Goal: Check status: Check status

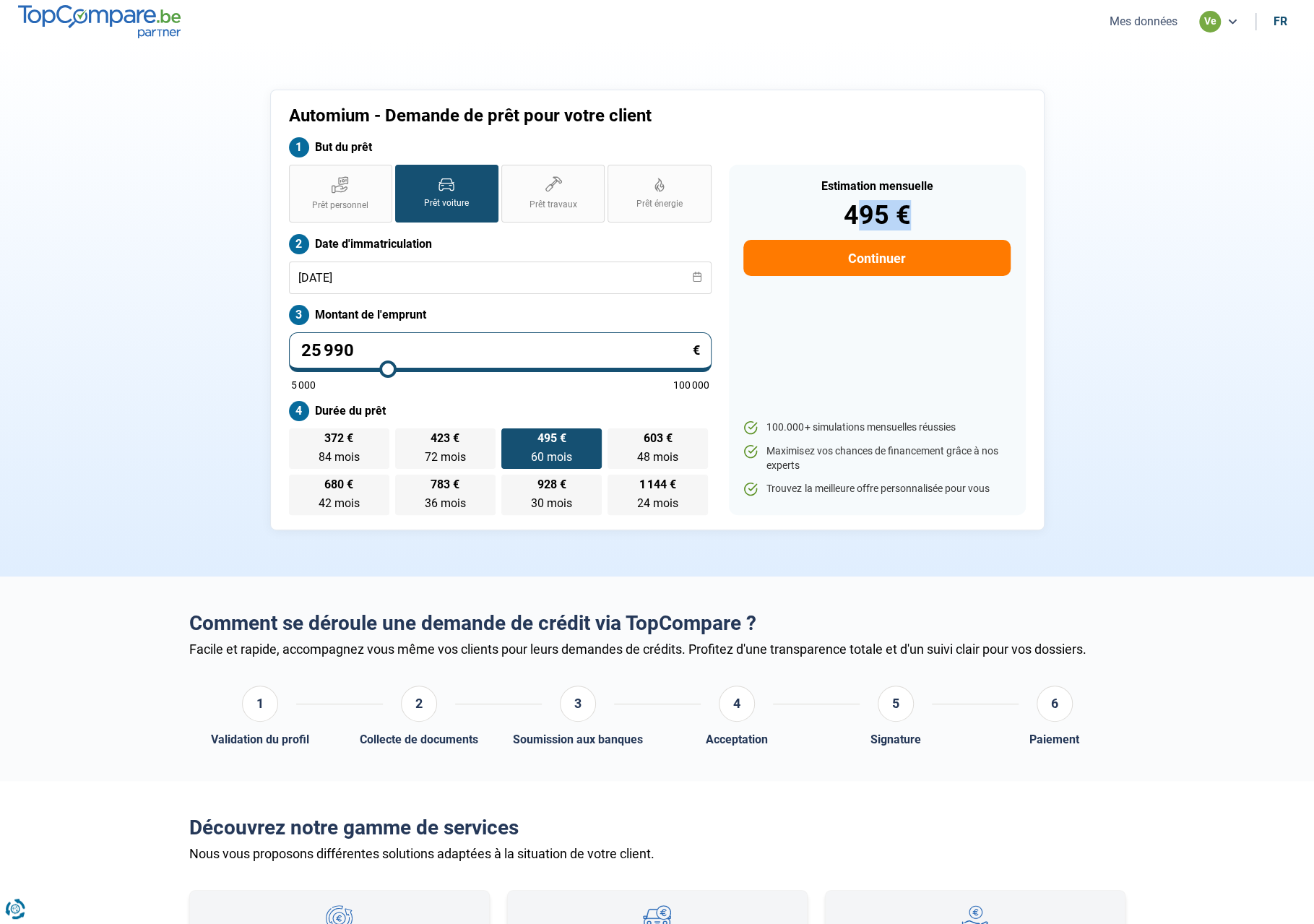
click at [1150, 25] on button "Mes données" at bounding box center [1143, 21] width 77 height 15
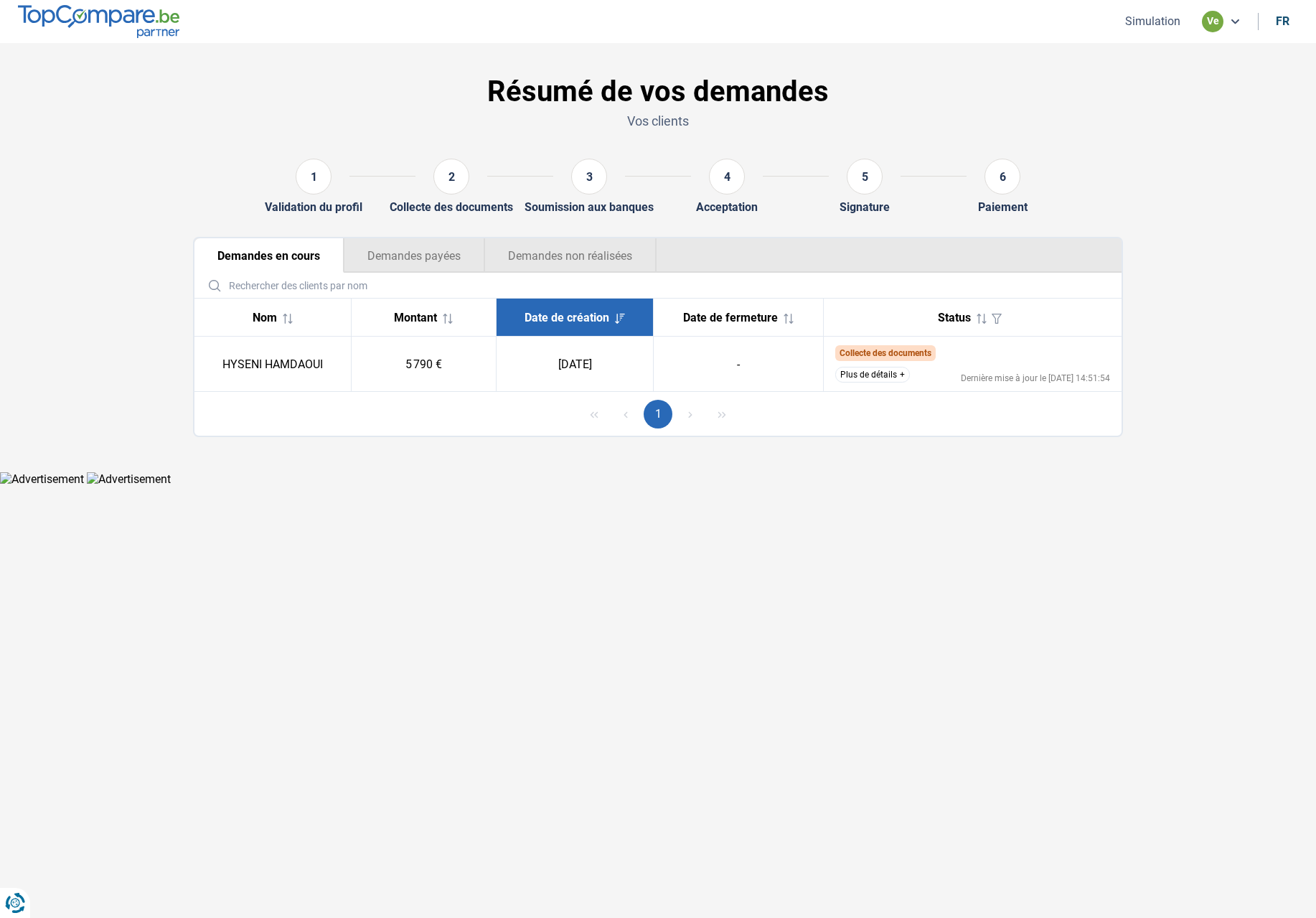
click at [873, 382] on button "Plus de détails" at bounding box center [873, 375] width 75 height 16
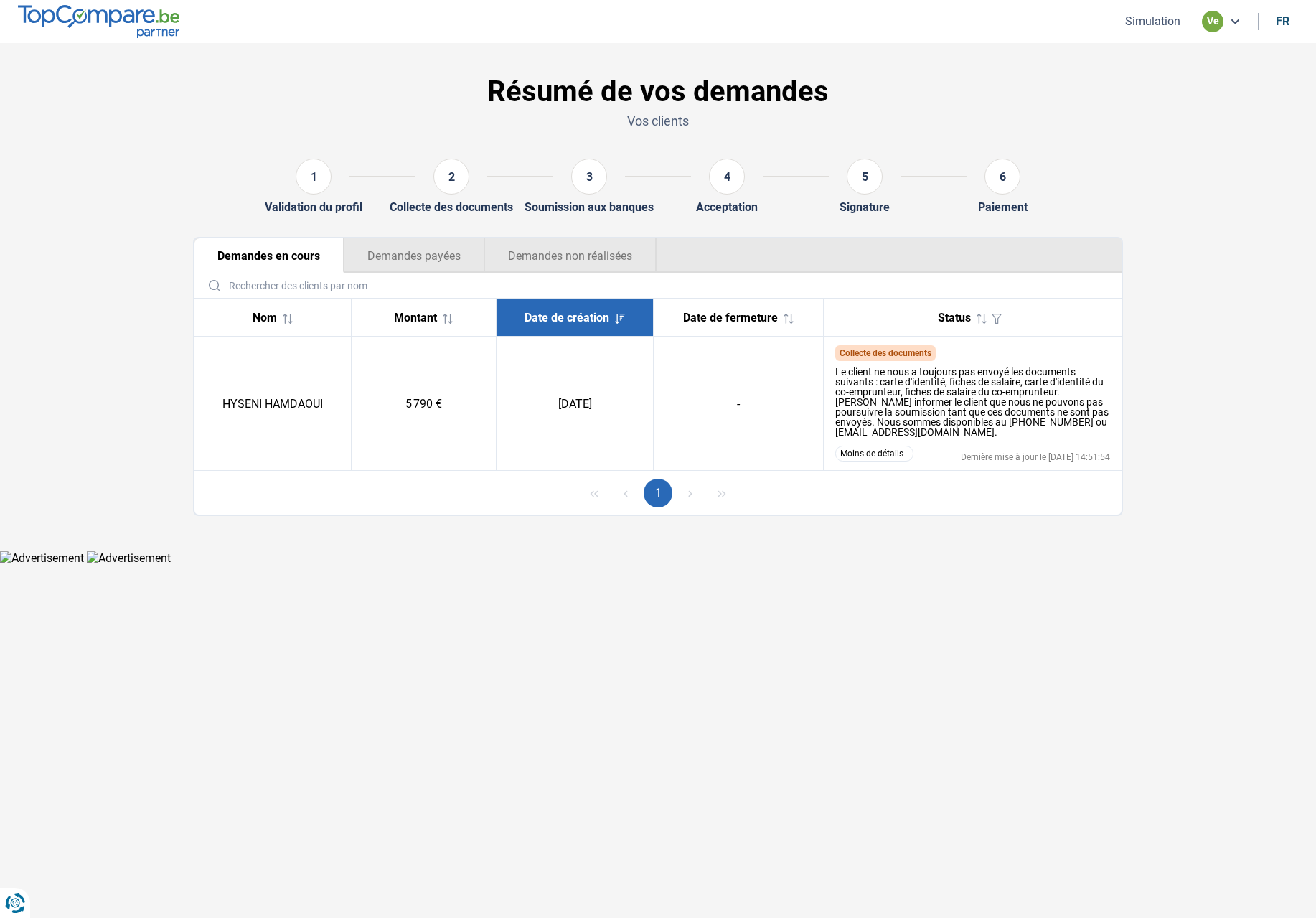
click at [877, 457] on button "Moins de détails" at bounding box center [874, 453] width 78 height 16
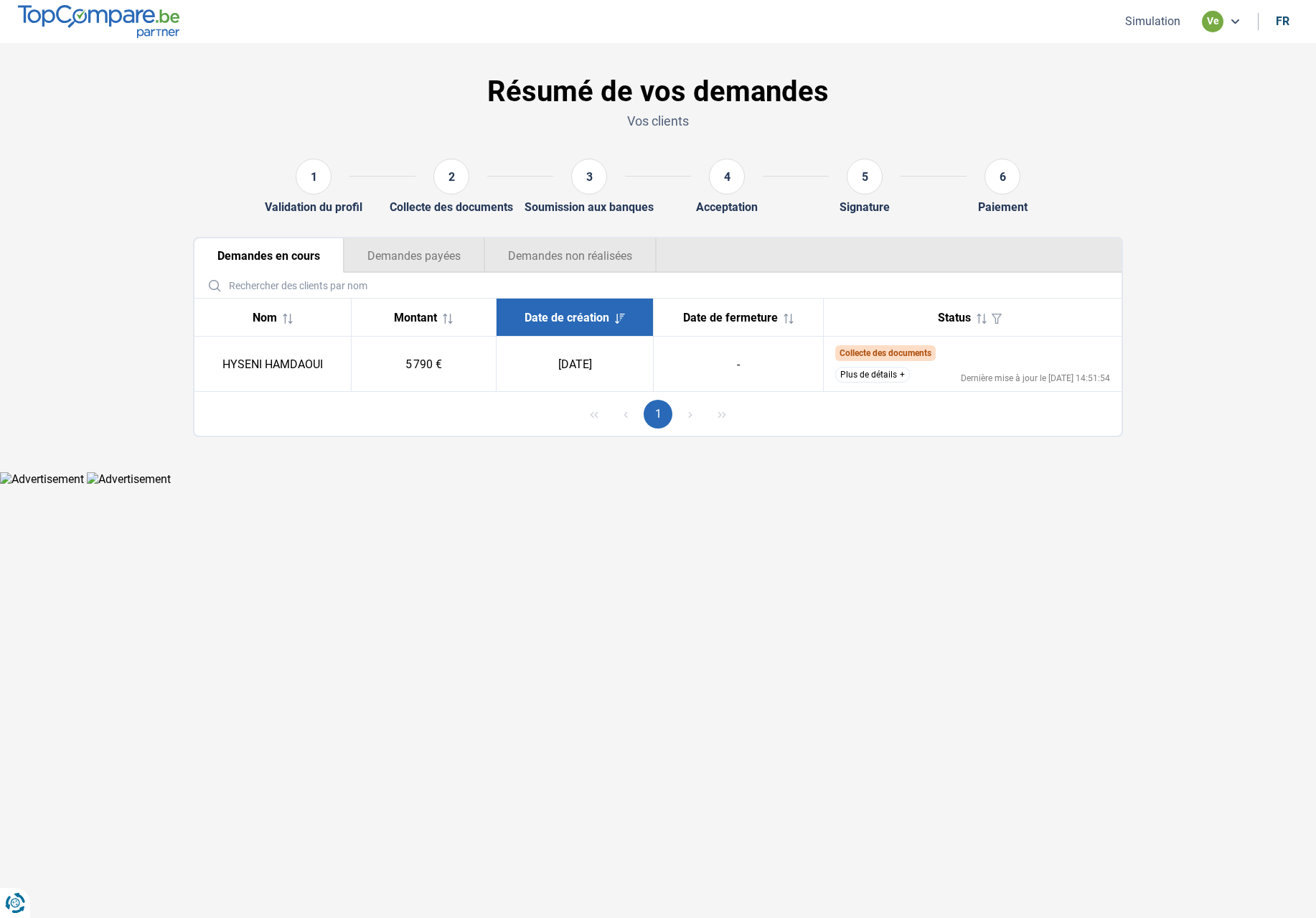
click at [437, 264] on button "Demandes payées" at bounding box center [414, 255] width 141 height 35
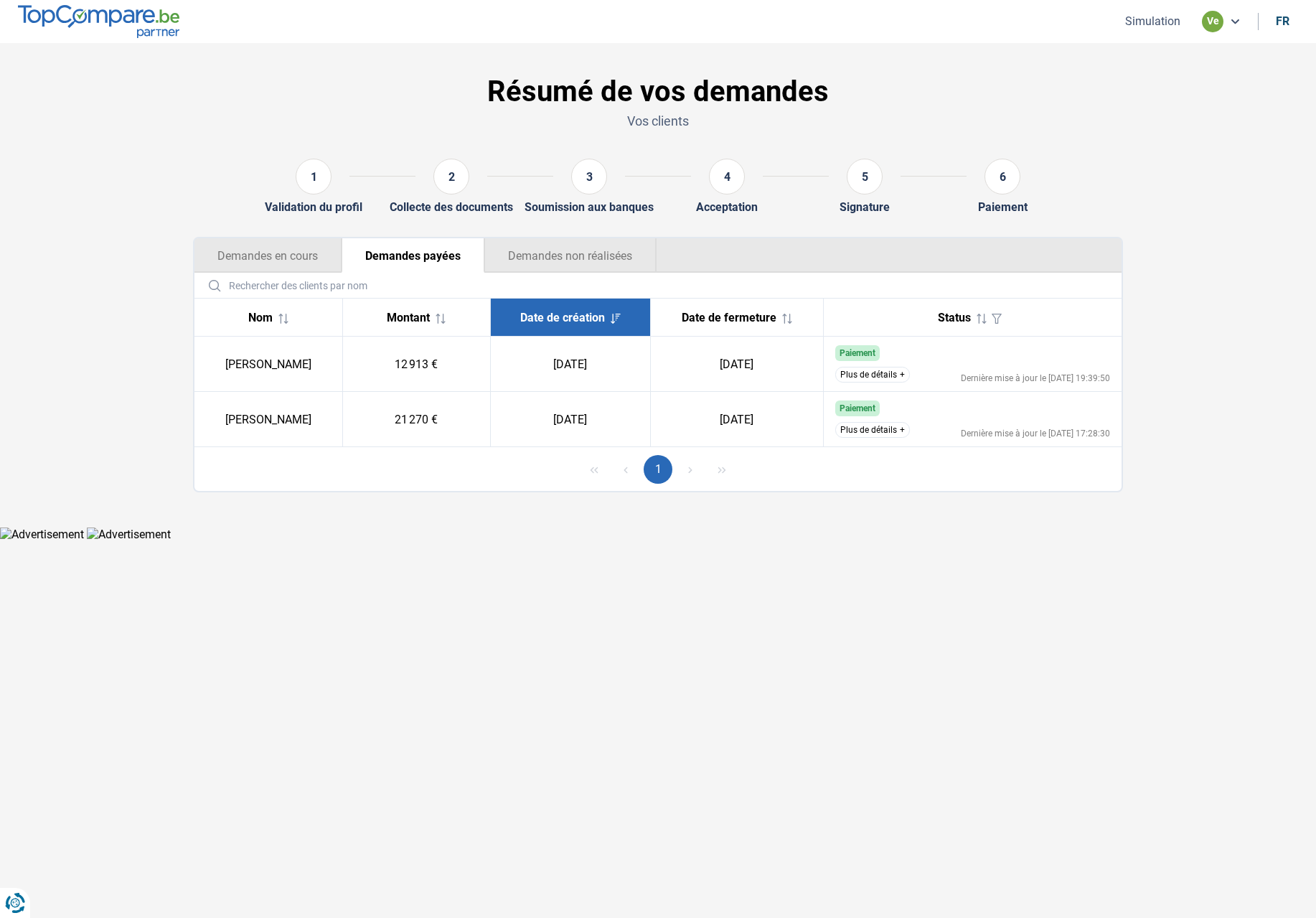
click at [605, 255] on button "Demandes non réalisées" at bounding box center [570, 255] width 172 height 35
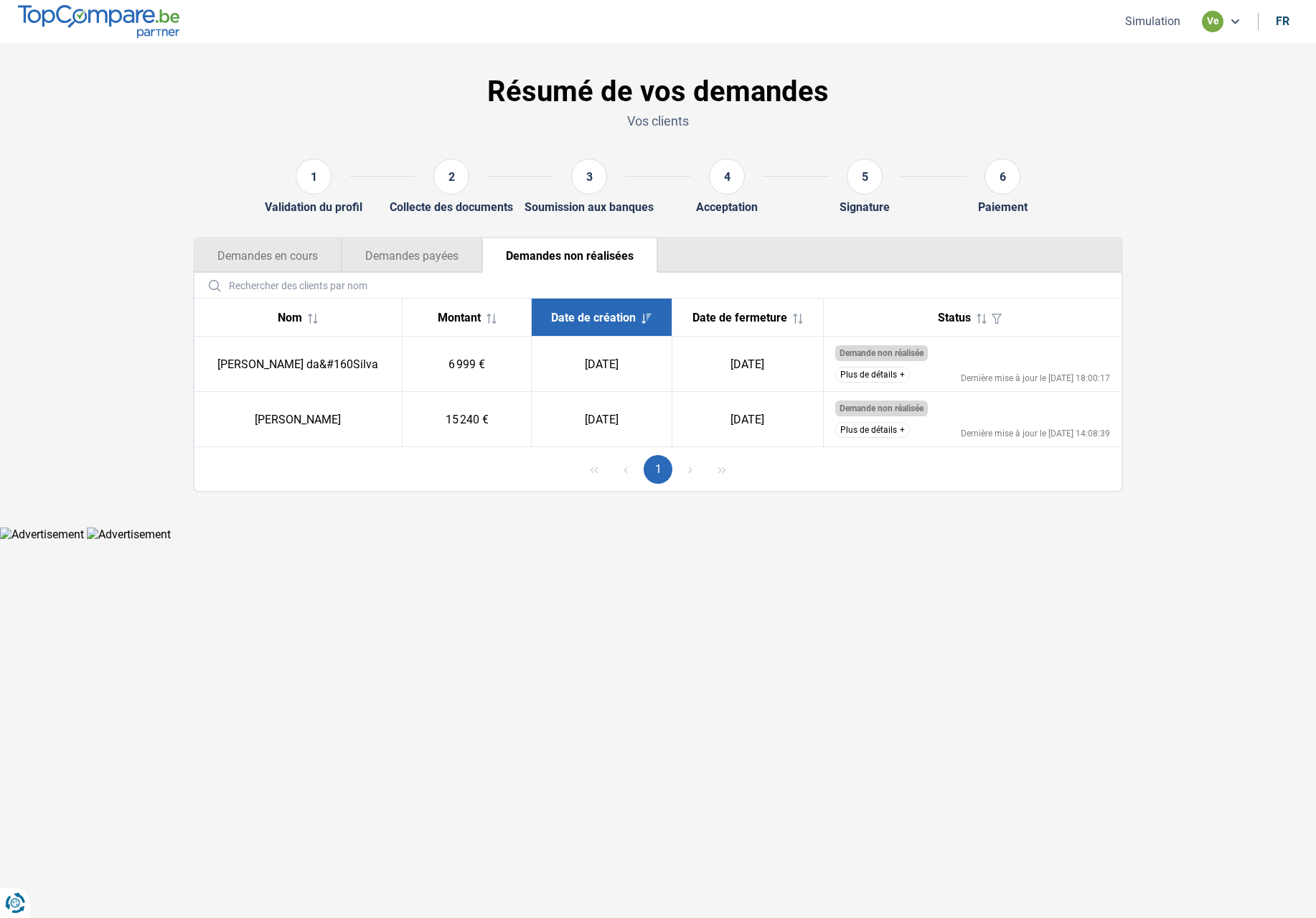
click at [278, 255] on button "Demandes en cours" at bounding box center [268, 255] width 148 height 35
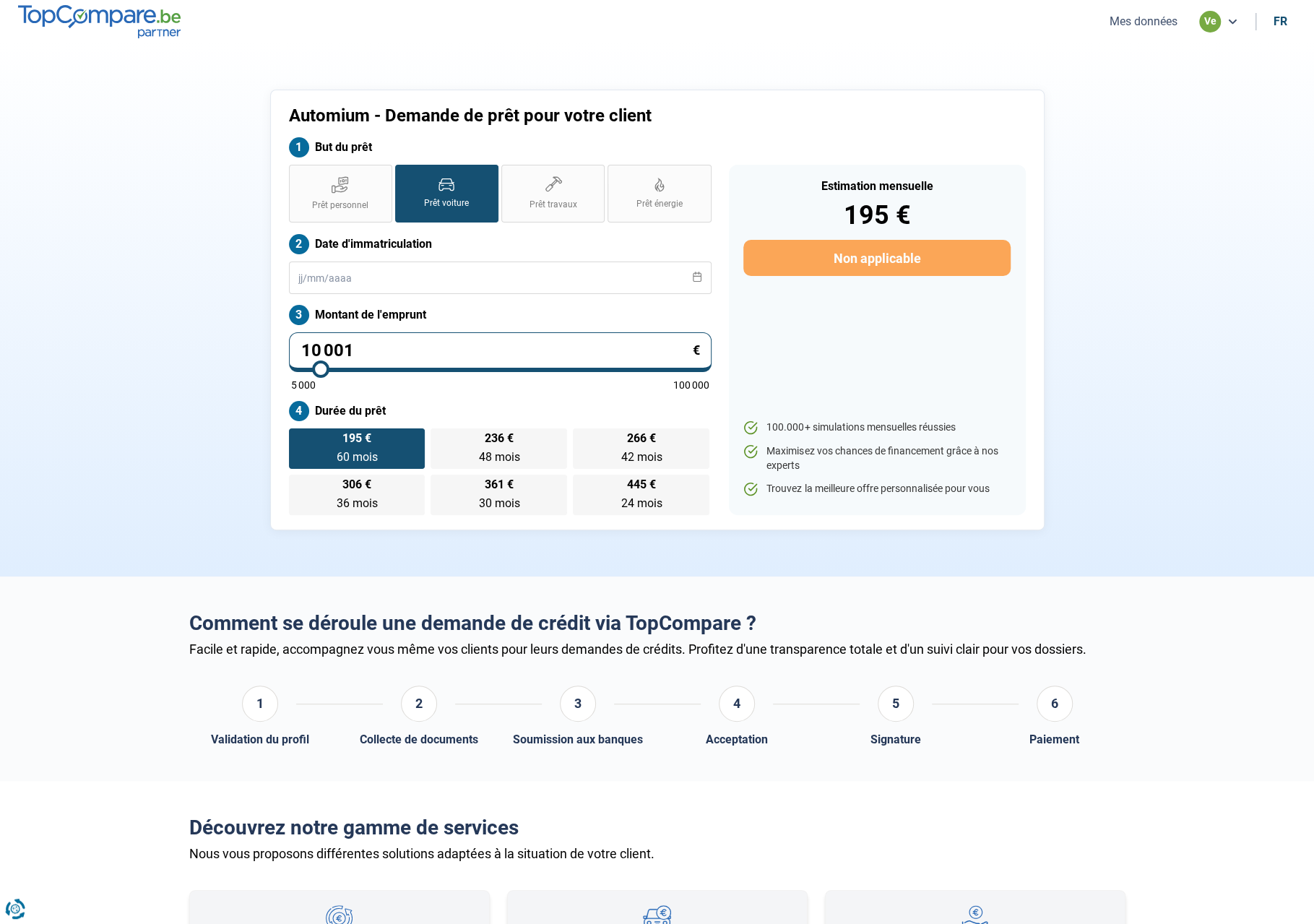
click at [1129, 28] on button "Mes données" at bounding box center [1143, 21] width 77 height 15
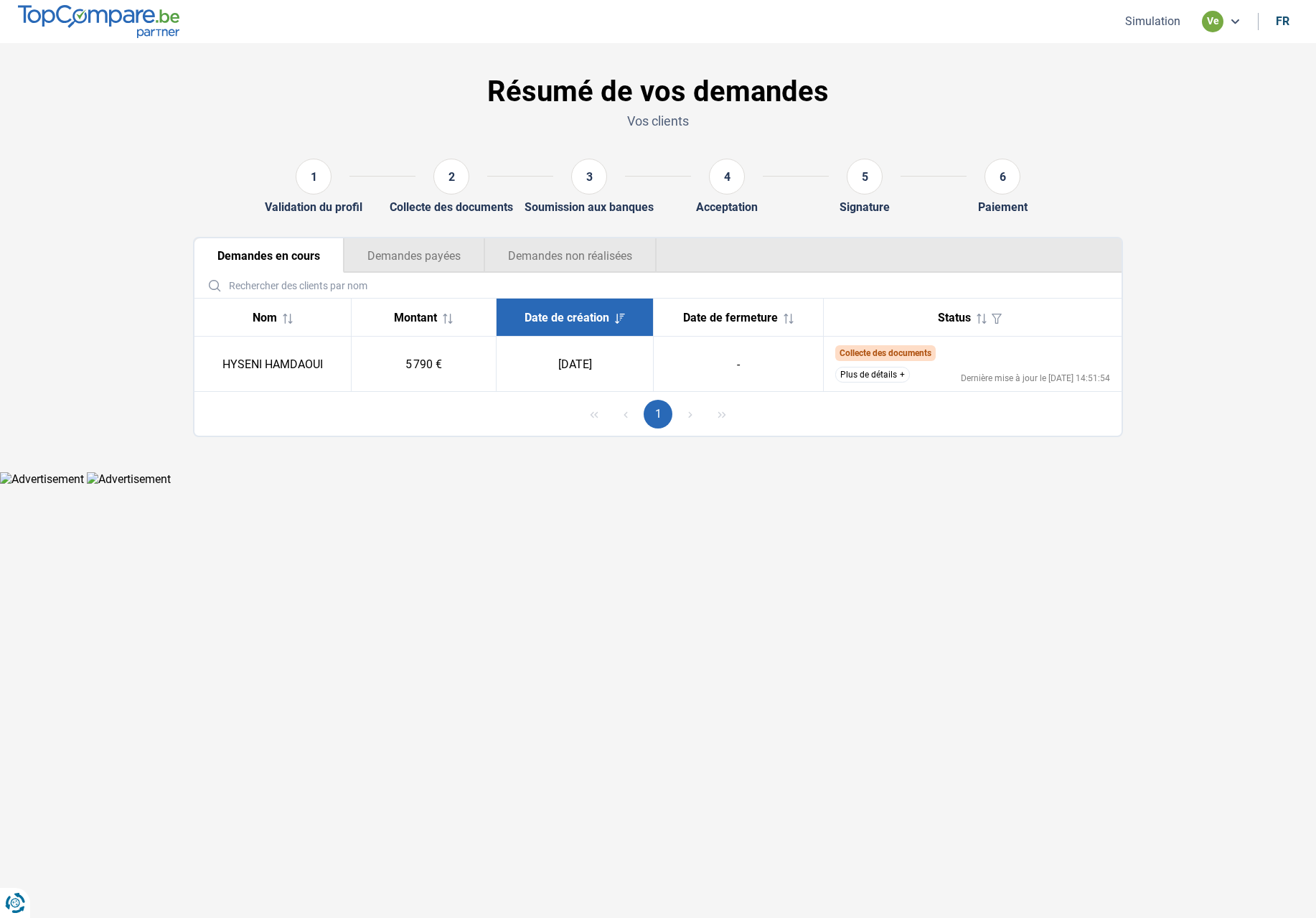
click at [890, 377] on button "Plus de détails" at bounding box center [873, 375] width 75 height 16
